Goal: Information Seeking & Learning: Learn about a topic

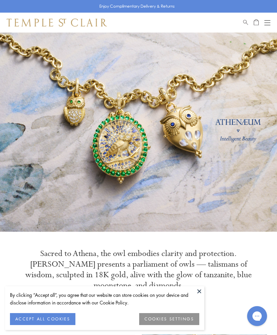
click at [202, 293] on button at bounding box center [199, 292] width 10 height 10
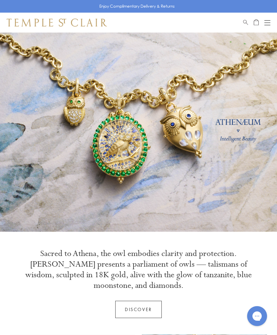
click at [267, 23] on button "Open navigation" at bounding box center [268, 23] width 6 height 8
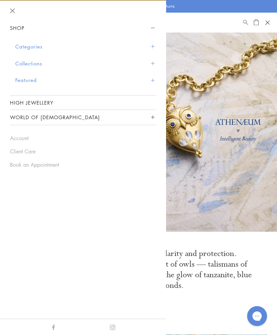
click at [152, 46] on span "Sidebar navigation" at bounding box center [153, 47] width 4 height 4
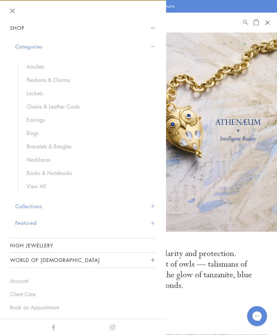
click at [70, 109] on link "Chains & Leather Cords" at bounding box center [88, 106] width 123 height 7
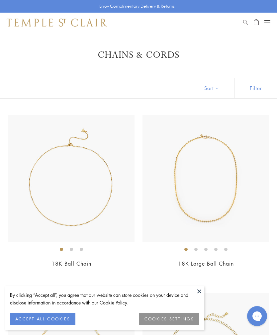
click at [200, 291] on button at bounding box center [199, 292] width 10 height 10
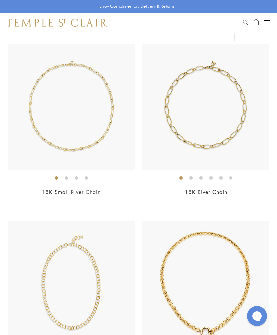
scroll to position [784, 0]
click at [95, 141] on img at bounding box center [71, 108] width 127 height 127
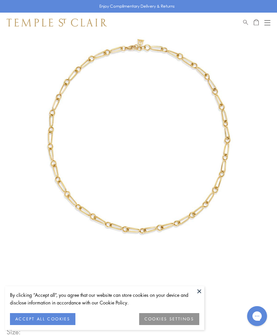
click at [200, 296] on button at bounding box center [199, 292] width 10 height 10
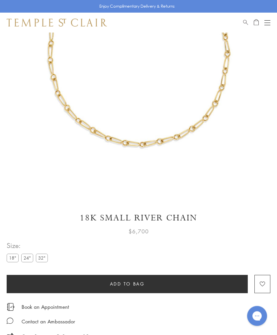
scroll to position [120, 0]
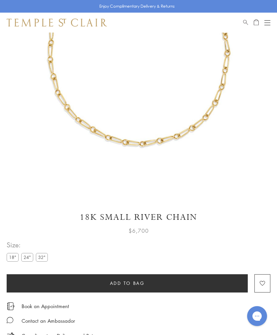
click at [43, 260] on label "32"" at bounding box center [42, 257] width 12 height 8
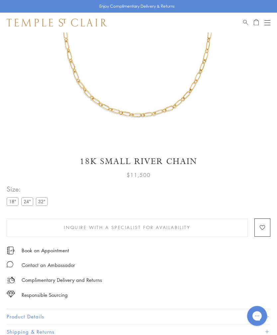
scroll to position [176, 0]
click at [24, 202] on label "24"" at bounding box center [27, 201] width 12 height 8
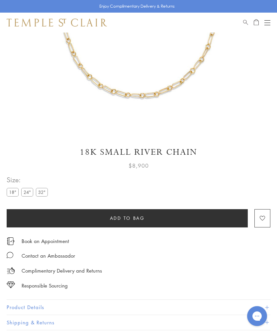
click at [11, 195] on label "18"" at bounding box center [13, 192] width 12 height 8
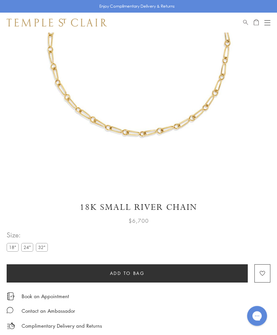
scroll to position [130, 0]
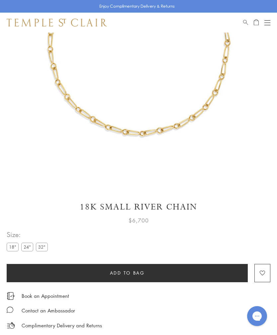
click at [44, 246] on label "32"" at bounding box center [42, 247] width 12 height 8
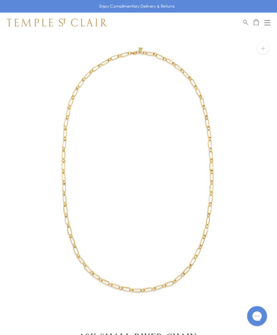
click at [267, 21] on button "Open navigation" at bounding box center [268, 23] width 6 height 8
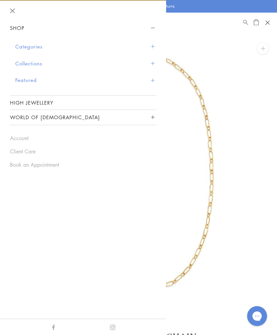
click at [151, 47] on button "Categories" at bounding box center [85, 46] width 141 height 17
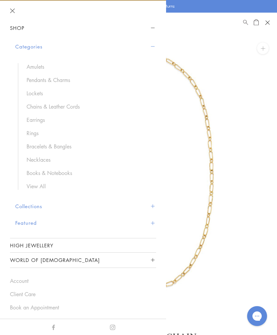
click at [30, 144] on link "Bracelets & Bangles" at bounding box center [88, 146] width 123 height 7
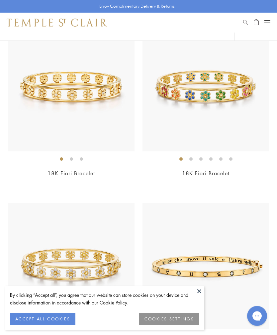
scroll to position [86, 0]
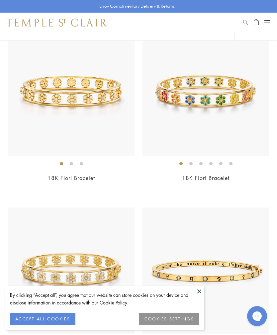
click at [199, 297] on button at bounding box center [199, 292] width 10 height 10
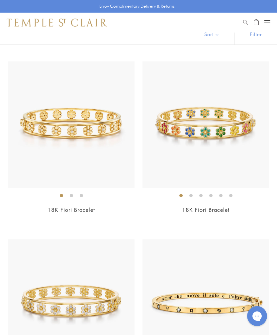
scroll to position [0, 0]
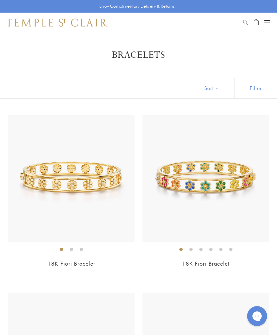
click at [268, 20] on div "Open navigation" at bounding box center [268, 20] width 6 height 0
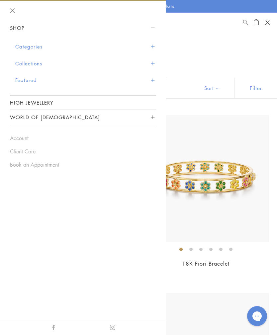
click at [26, 50] on button "Categories" at bounding box center [85, 46] width 141 height 17
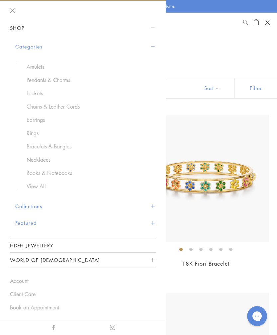
click at [83, 210] on button "Collections" at bounding box center [85, 206] width 141 height 17
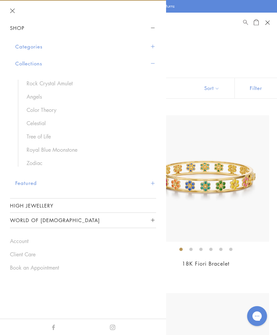
click at [24, 49] on button "Categories" at bounding box center [85, 46] width 141 height 17
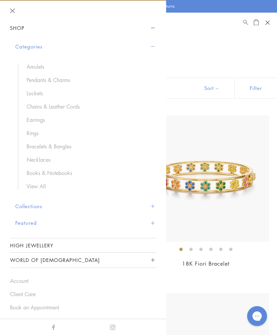
click at [13, 12] on button "Close navigation" at bounding box center [12, 10] width 5 height 5
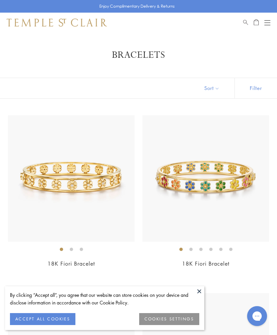
click at [268, 23] on div "Open navigation" at bounding box center [268, 23] width 6 height 0
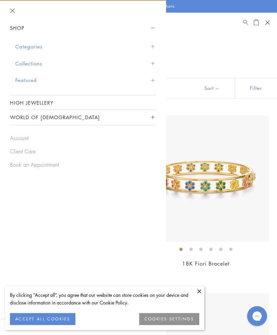
click at [153, 63] on span "Sidebar navigation" at bounding box center [153, 63] width 4 height 4
click at [155, 65] on button "Collections" at bounding box center [85, 63] width 141 height 17
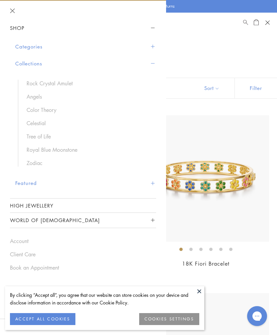
click at [225, 136] on img at bounding box center [206, 178] width 127 height 127
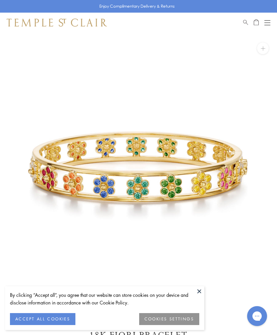
click at [246, 25] on link "Search" at bounding box center [245, 23] width 5 height 8
click at [258, 49] on button at bounding box center [258, 46] width 6 height 6
click at [242, 23] on div "Shop Shop Categories Amulets Pendants & Charms Lockets Chains & Leather Cords E…" at bounding box center [138, 23] width 277 height 20
click at [244, 22] on span "Search" at bounding box center [245, 22] width 5 height 6
click at [247, 24] on link "Search" at bounding box center [245, 23] width 5 height 8
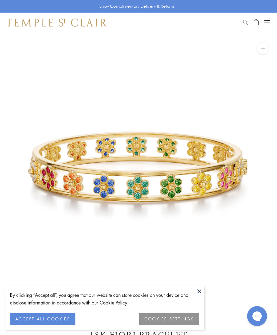
click at [248, 30] on div "Shop Shop Categories Amulets Pendants & Charms Lockets Chains & Leather Cords E…" at bounding box center [138, 23] width 277 height 20
click at [247, 22] on span "Search" at bounding box center [245, 22] width 5 height 6
click at [55, 50] on input "search" at bounding box center [142, 46] width 225 height 8
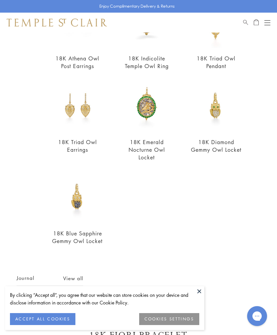
scroll to position [184, 0]
type input "****"
click at [82, 119] on img at bounding box center [77, 106] width 53 height 53
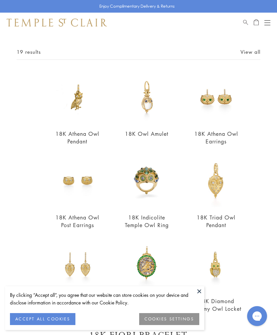
scroll to position [25, 0]
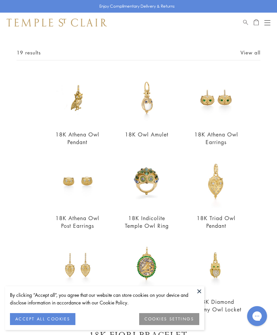
click at [230, 102] on img at bounding box center [216, 98] width 53 height 53
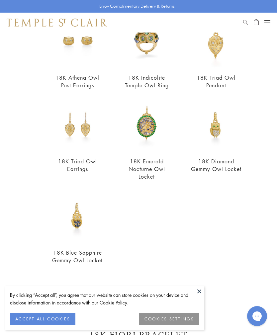
scroll to position [167, 0]
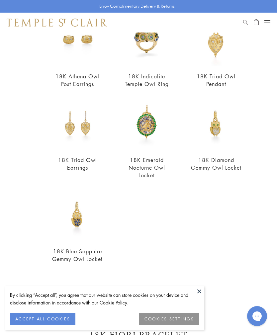
click at [202, 289] on button at bounding box center [199, 292] width 10 height 10
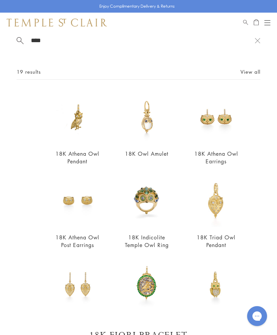
scroll to position [5, 0]
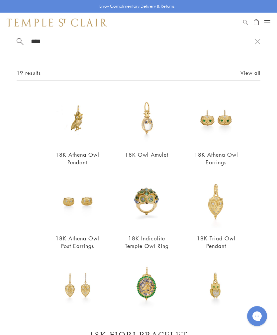
click at [223, 214] on img at bounding box center [216, 202] width 53 height 53
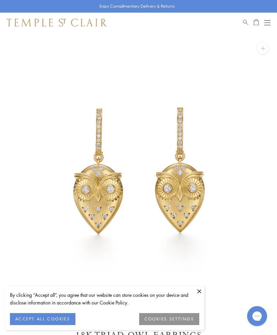
click at [202, 287] on button at bounding box center [199, 292] width 10 height 10
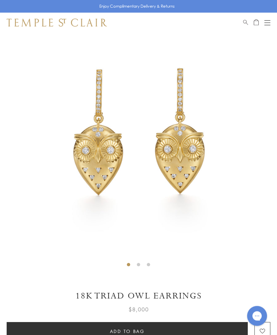
scroll to position [39, 0]
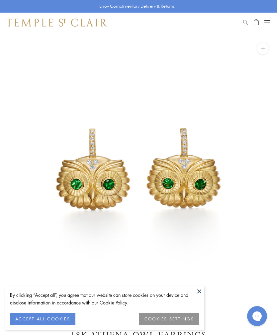
click at [200, 289] on button at bounding box center [199, 292] width 10 height 10
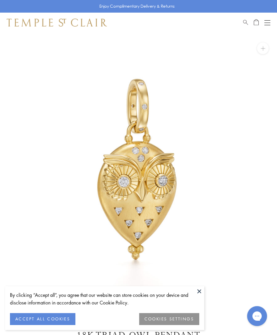
click at [202, 293] on button at bounding box center [199, 292] width 10 height 10
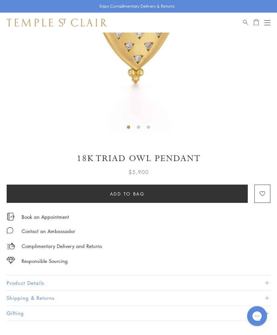
scroll to position [189, 0]
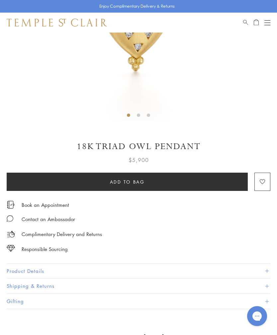
click at [28, 267] on button "Product Details" at bounding box center [139, 271] width 264 height 15
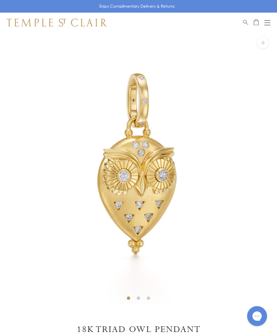
scroll to position [0, 0]
